Goal: Information Seeking & Learning: Learn about a topic

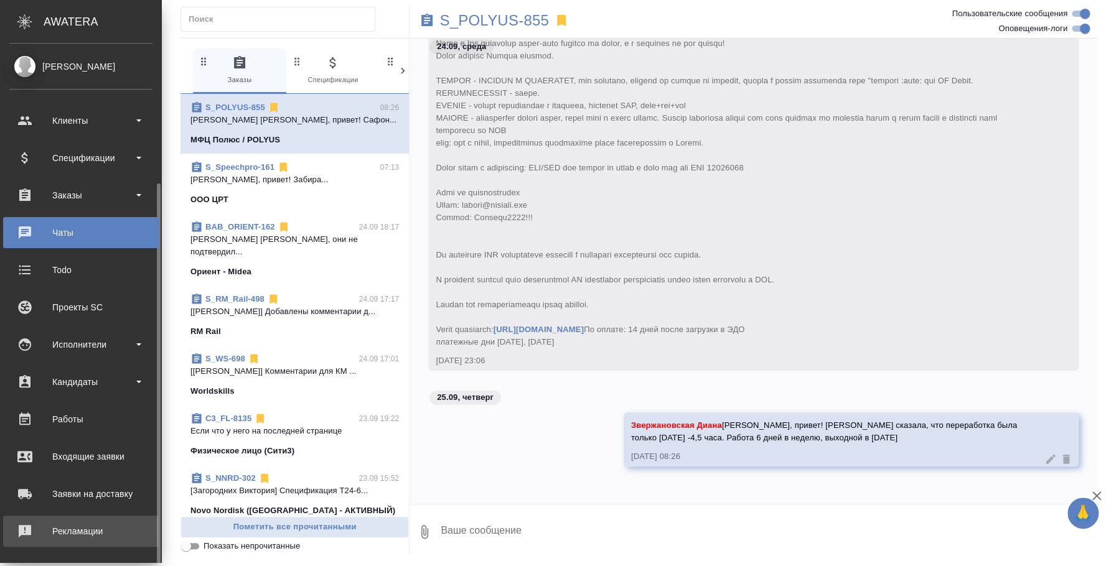
scroll to position [77, 0]
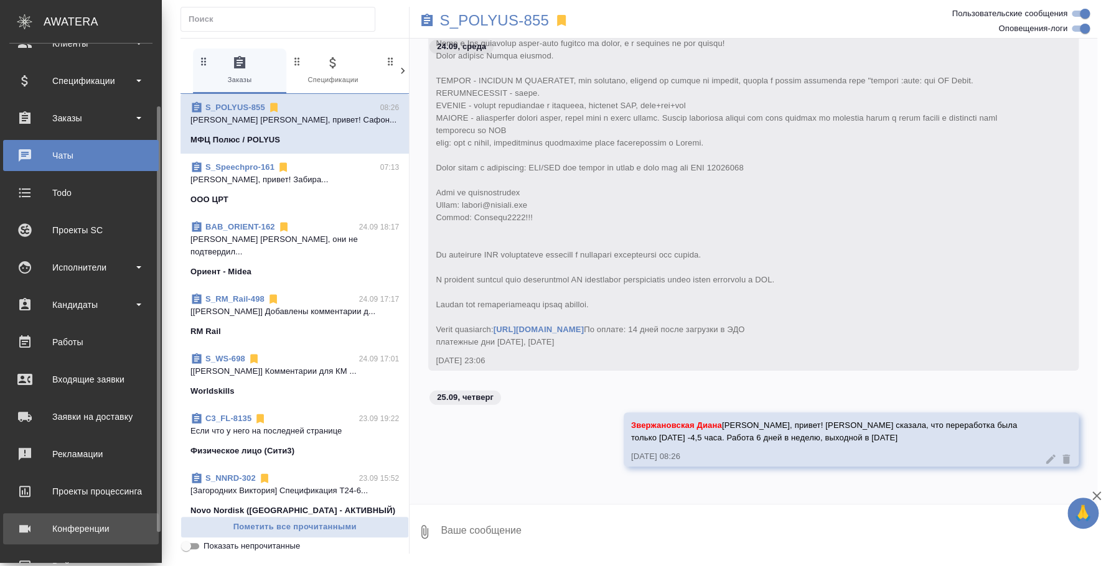
click at [99, 525] on div "Конференции" at bounding box center [80, 529] width 143 height 19
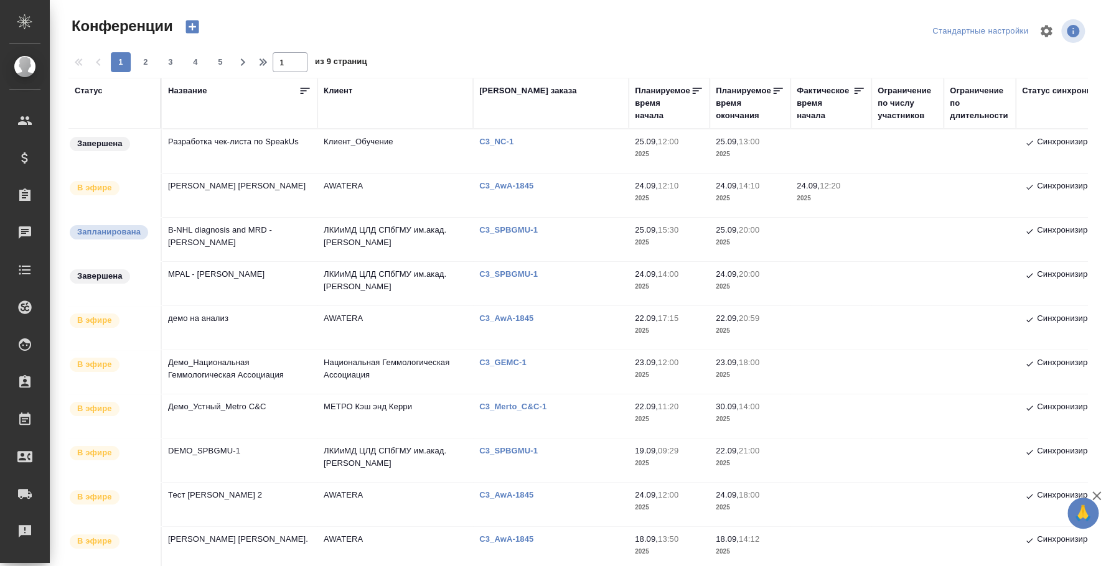
type input "[PERSON_NAME]"
click at [262, 278] on td "MPAL - [PERSON_NAME]" at bounding box center [240, 284] width 156 height 44
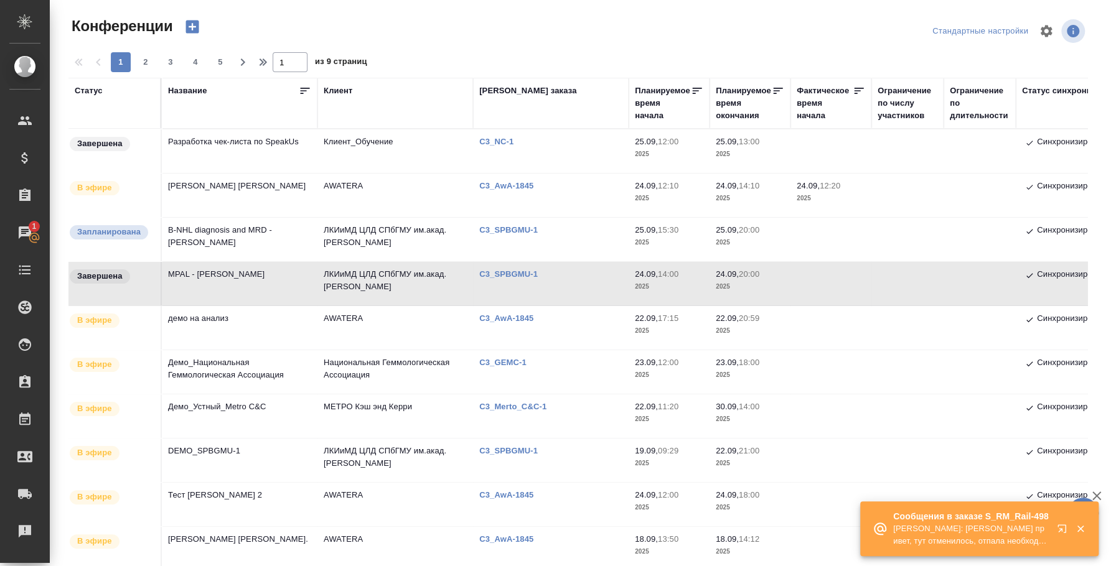
click at [191, 280] on td "MPAL - [PERSON_NAME]" at bounding box center [240, 284] width 156 height 44
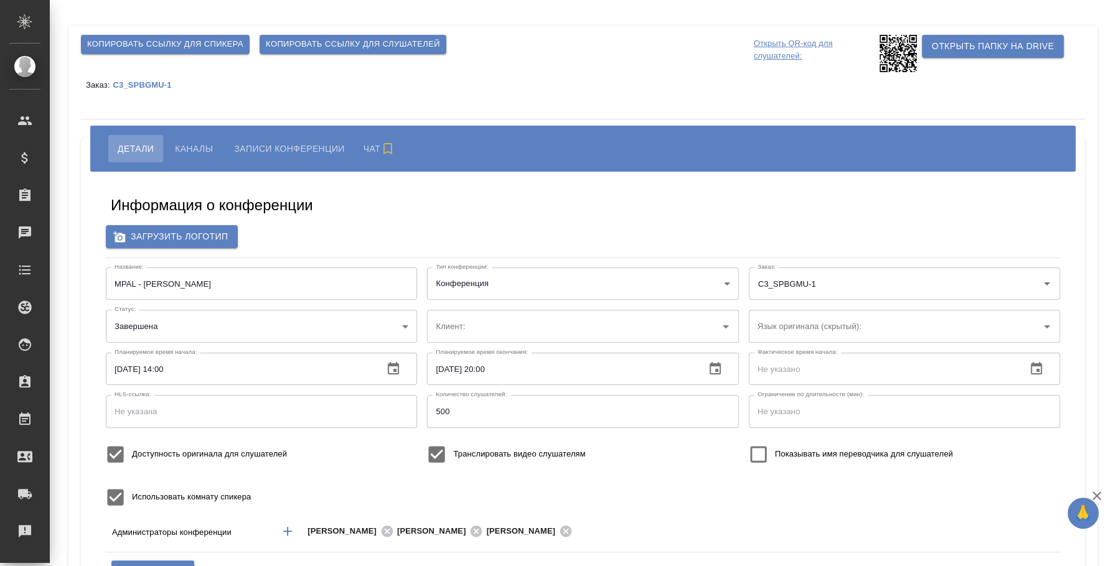
click at [287, 138] on button "Записи конференции" at bounding box center [289, 148] width 129 height 27
type input "бада"
type input "ЛКИиМД ЦЛД СПбГМУ им.акад. [PERSON_NAME]"
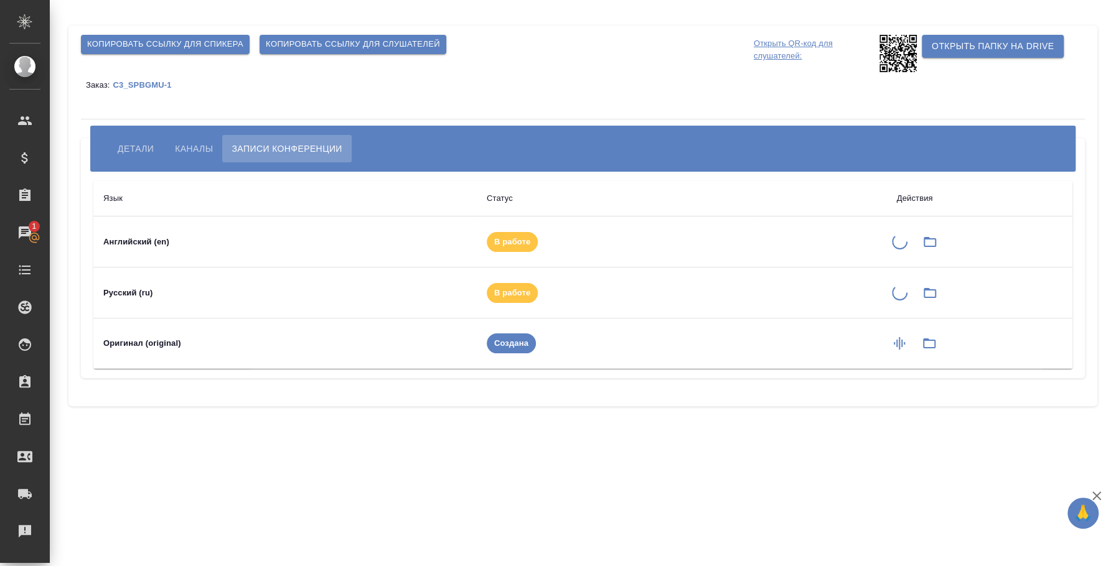
click at [627, 512] on div ".cls-1 fill:#fff; AWATERA Fedotova Irina Клиенты Спецификации Заказы 1 Чаты Tod…" at bounding box center [555, 283] width 1111 height 566
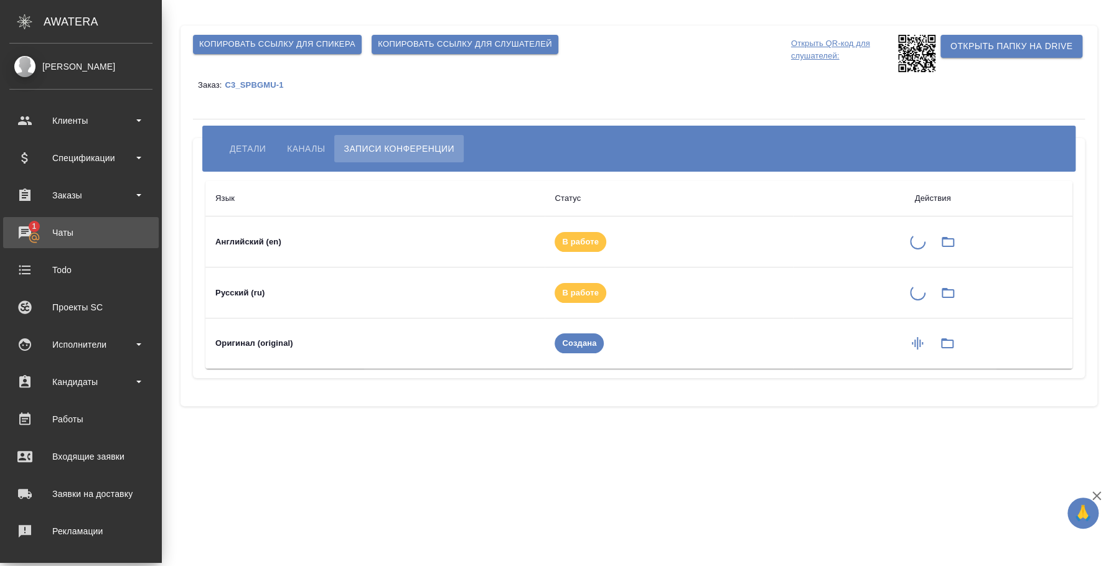
click at [31, 230] on div "Чаты" at bounding box center [80, 232] width 143 height 19
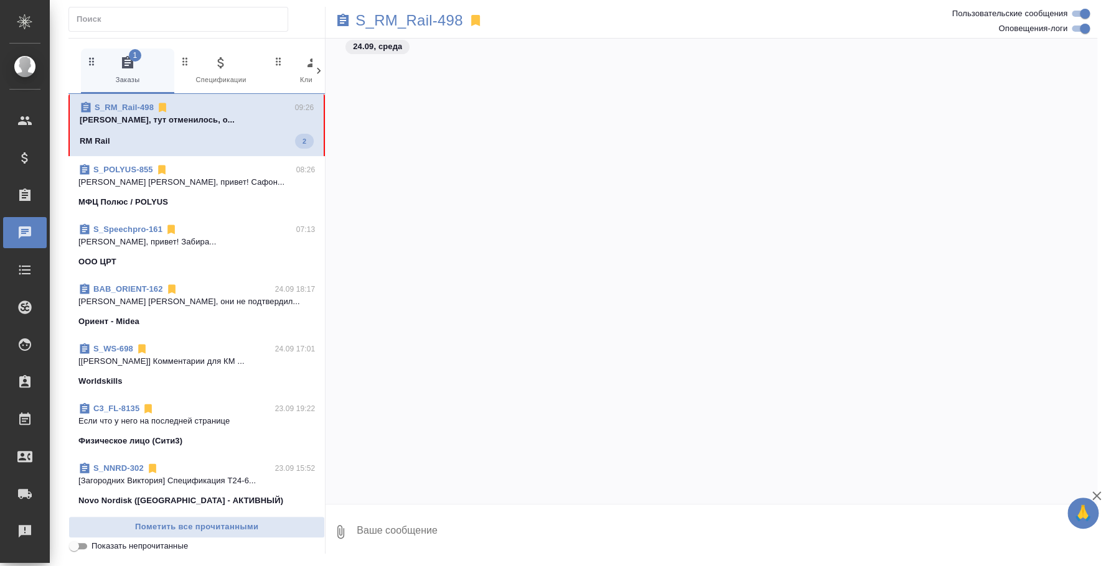
scroll to position [3457, 0]
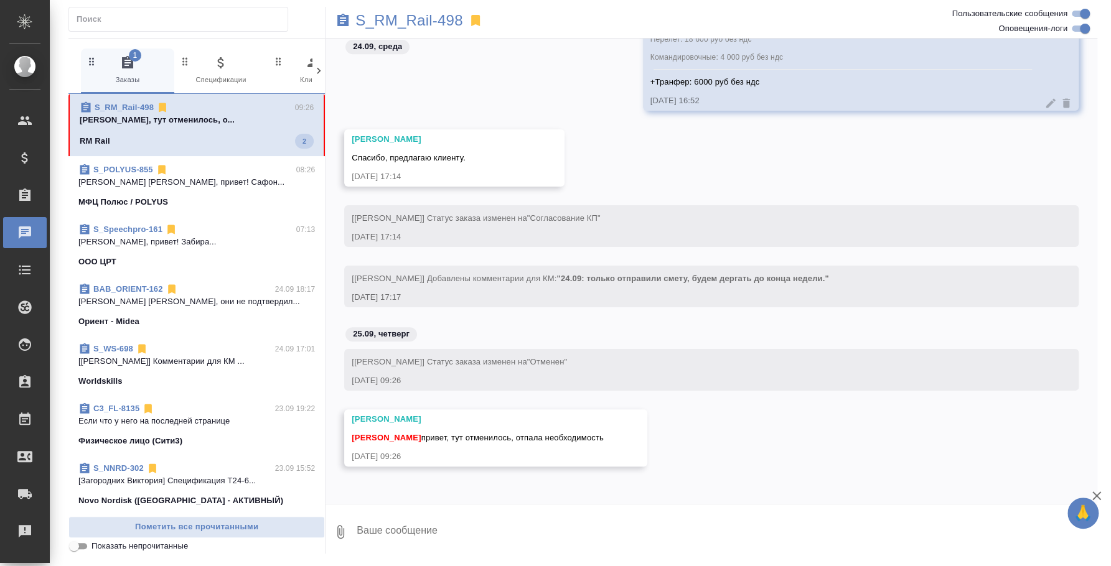
click at [641, 533] on textarea at bounding box center [726, 532] width 742 height 42
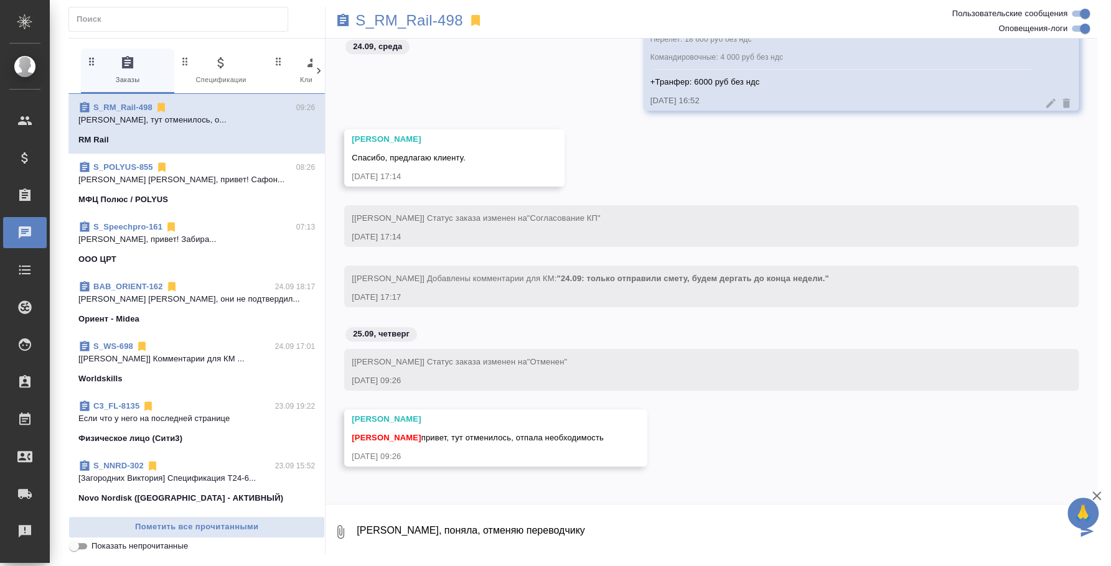
type textarea "Оля, поняла, отменяю переводчику"
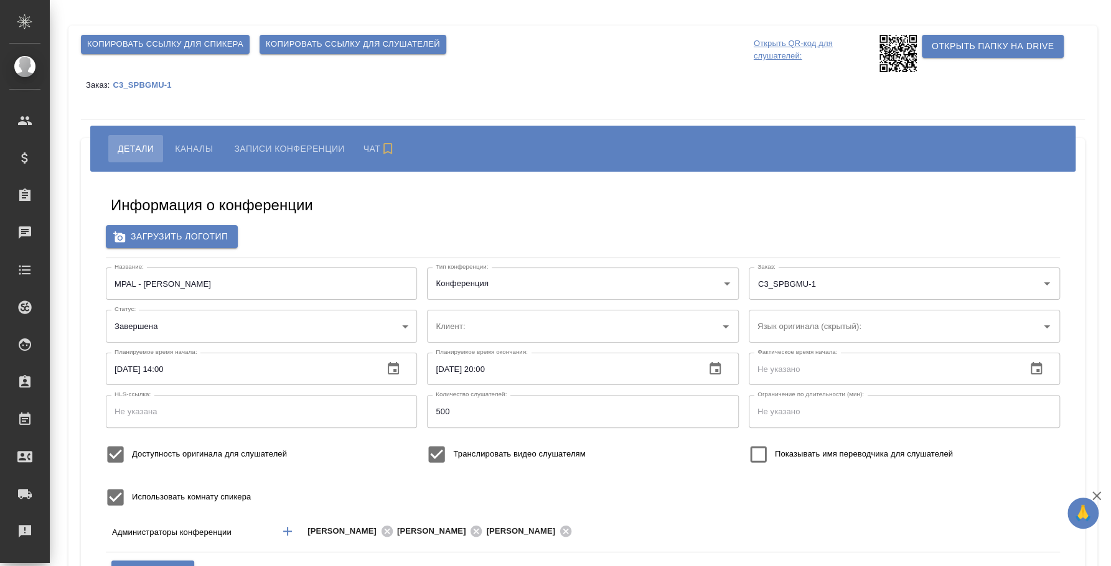
type input "ЛКИиМД ЦЛД СПбГМУ им.акад. [PERSON_NAME]"
type input "бада"
click at [280, 144] on span "Записи конференции" at bounding box center [287, 148] width 110 height 15
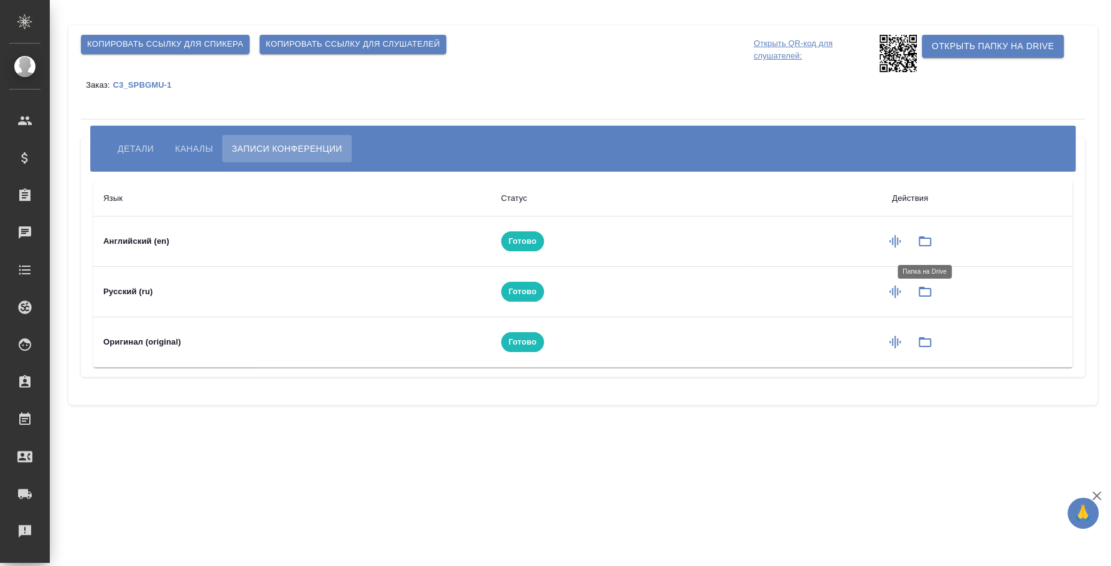
click at [921, 237] on icon "button" at bounding box center [925, 242] width 12 height 10
click at [924, 291] on icon "button" at bounding box center [925, 291] width 15 height 15
click at [929, 339] on icon "button" at bounding box center [925, 342] width 12 height 10
